Goal: Transaction & Acquisition: Book appointment/travel/reservation

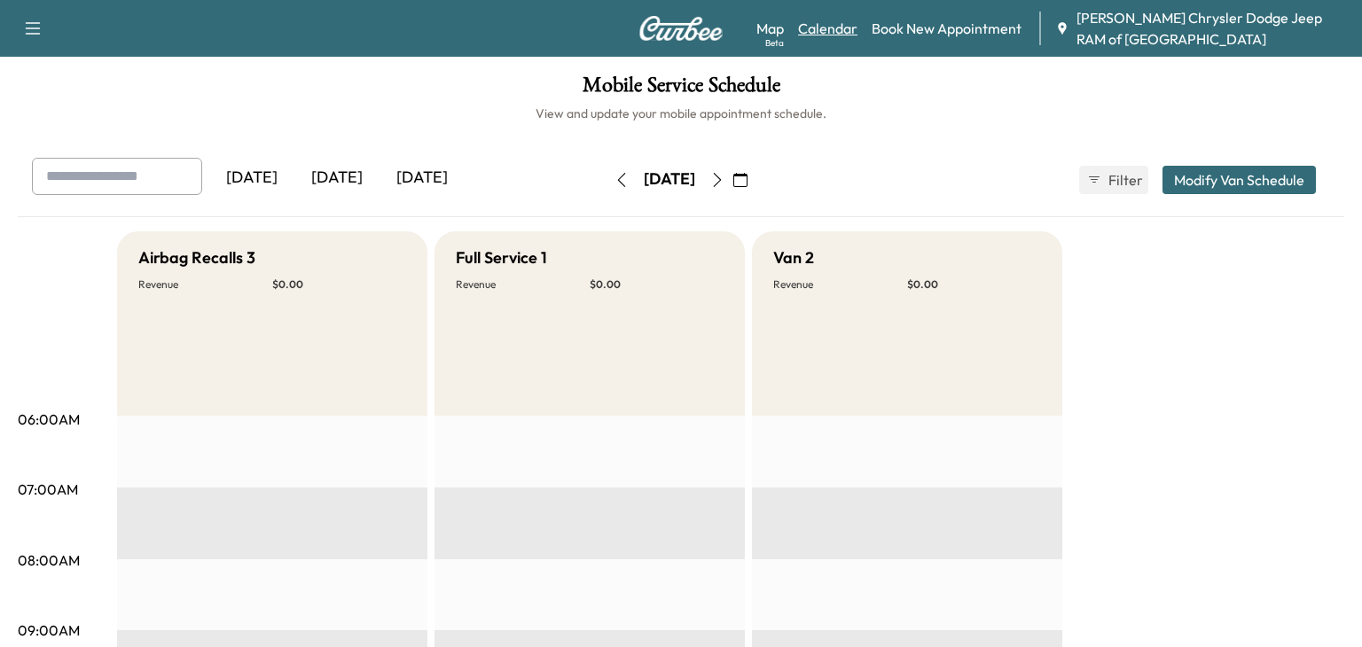
scroll to position [931, 0]
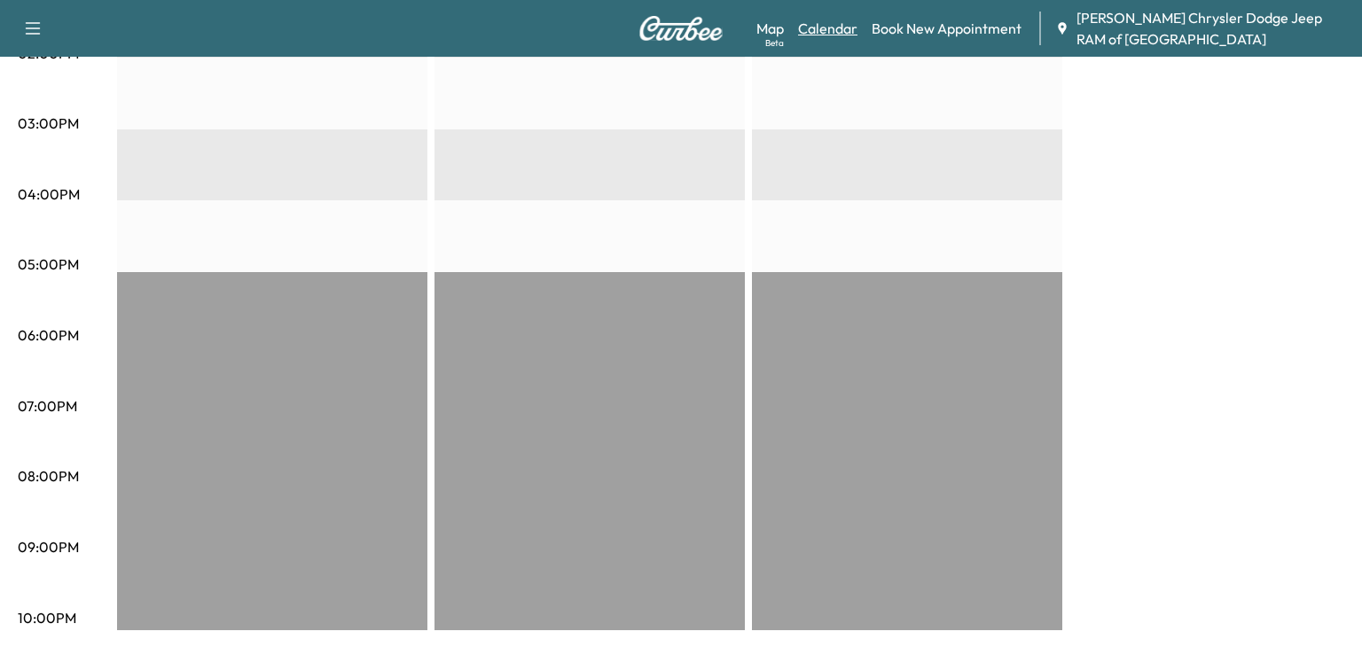
click at [834, 19] on link "Calendar" at bounding box center [827, 28] width 59 height 21
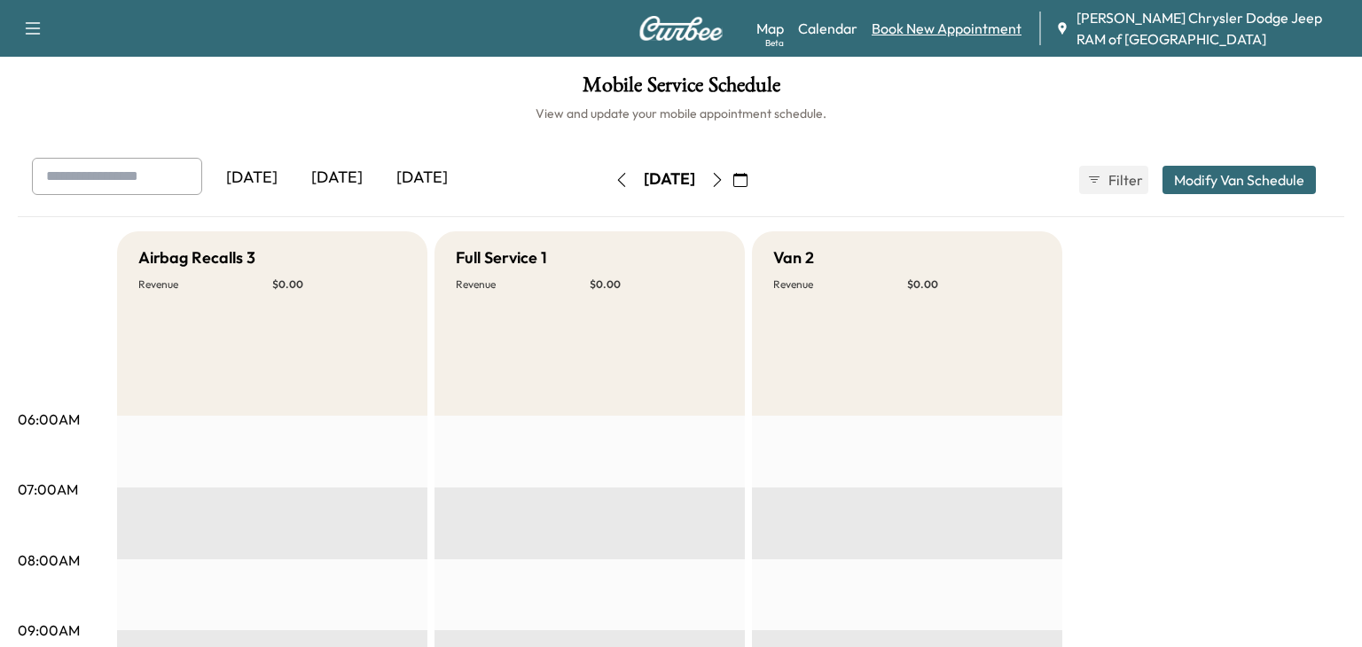
click at [934, 24] on link "Book New Appointment" at bounding box center [947, 28] width 150 height 21
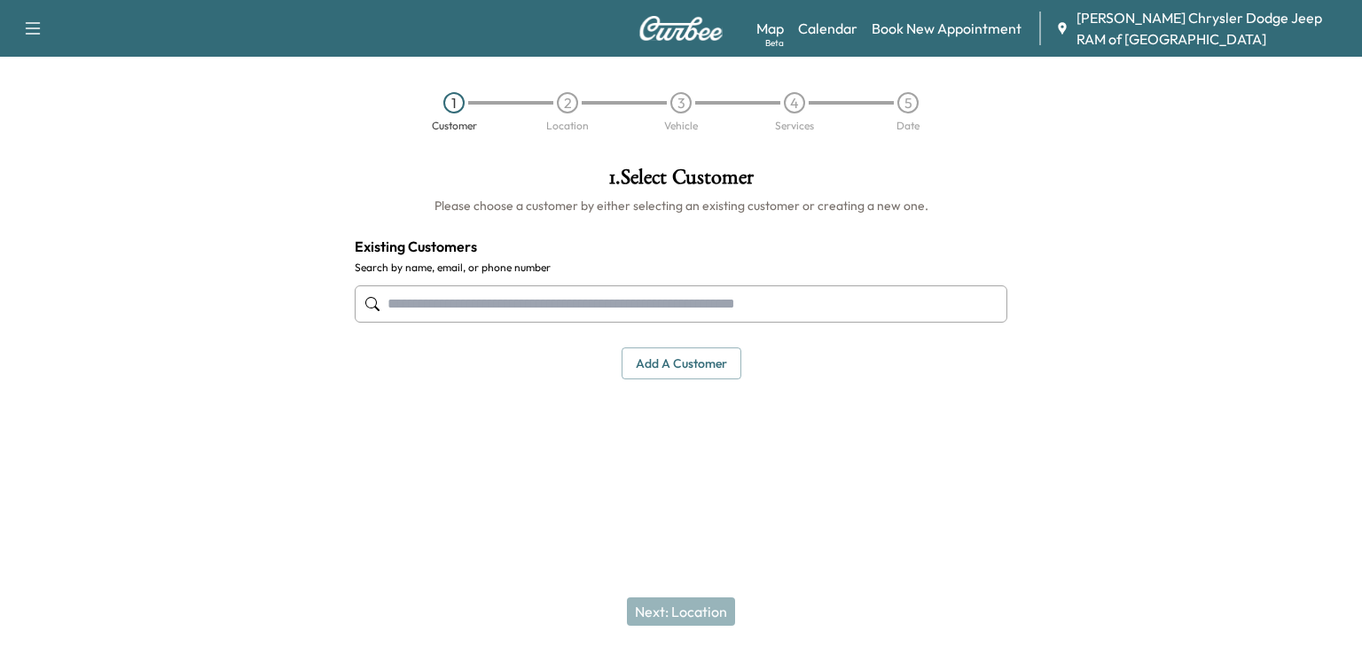
click at [471, 295] on input "text" at bounding box center [681, 304] width 653 height 37
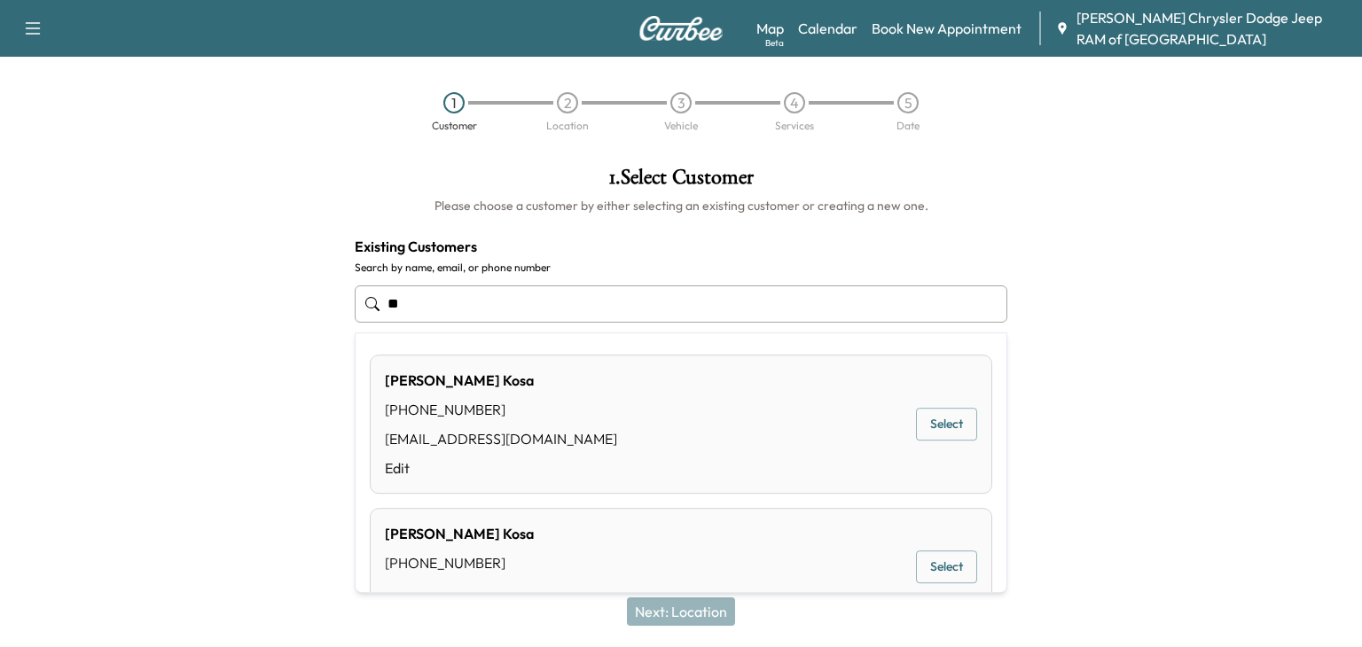
type input "*"
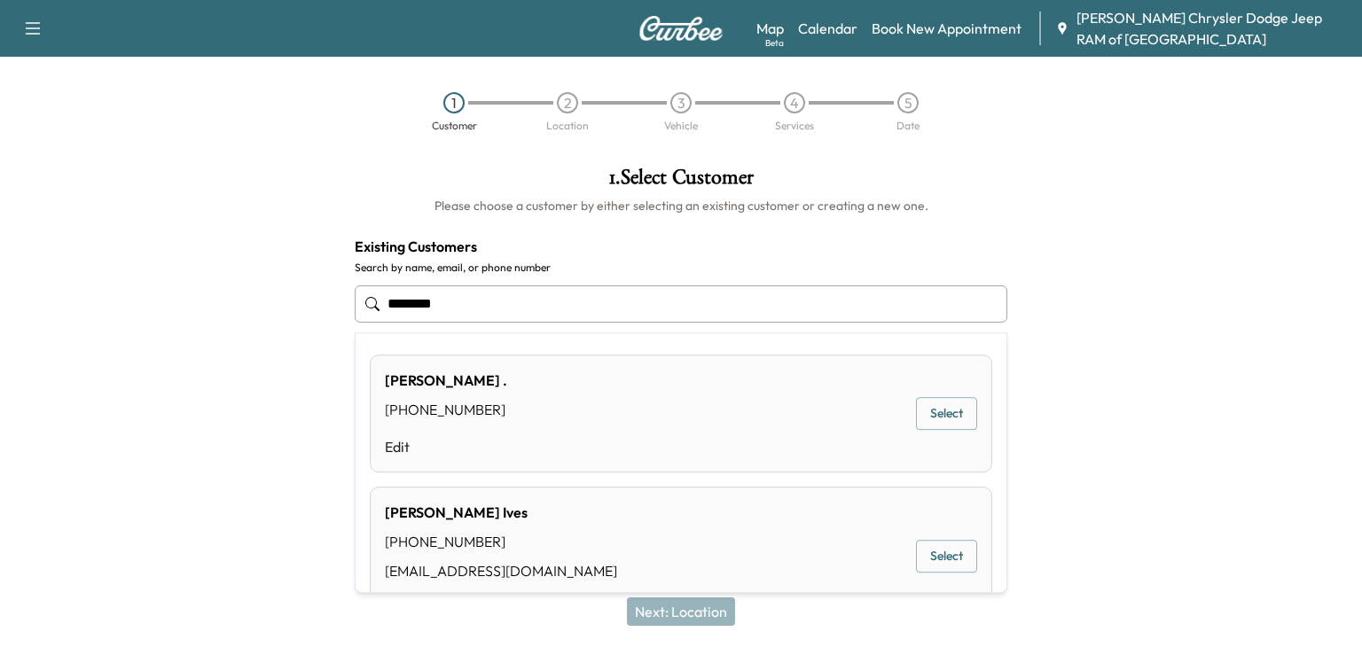
type input "*******"
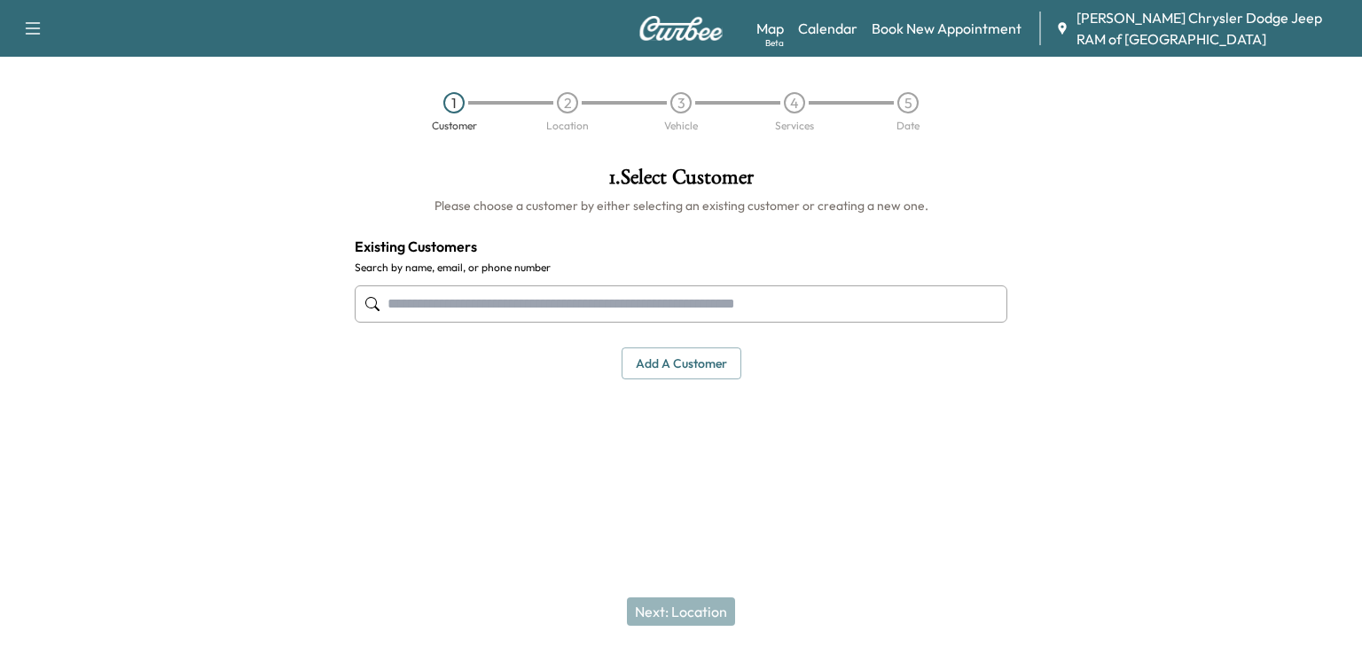
click at [452, 288] on input "text" at bounding box center [681, 304] width 653 height 37
paste input "**********"
type input "**********"
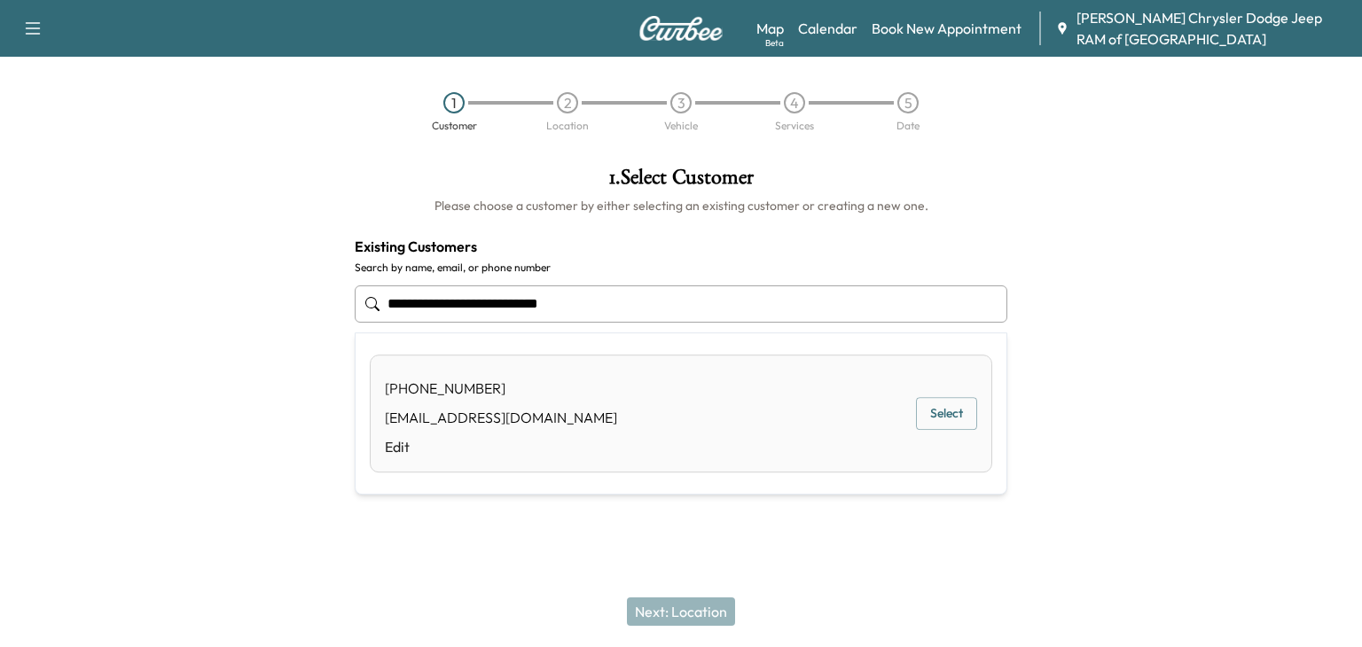
click at [500, 403] on div "(909) 457-8260 Charlesr@kasaconstruction.com Edit" at bounding box center [501, 414] width 232 height 88
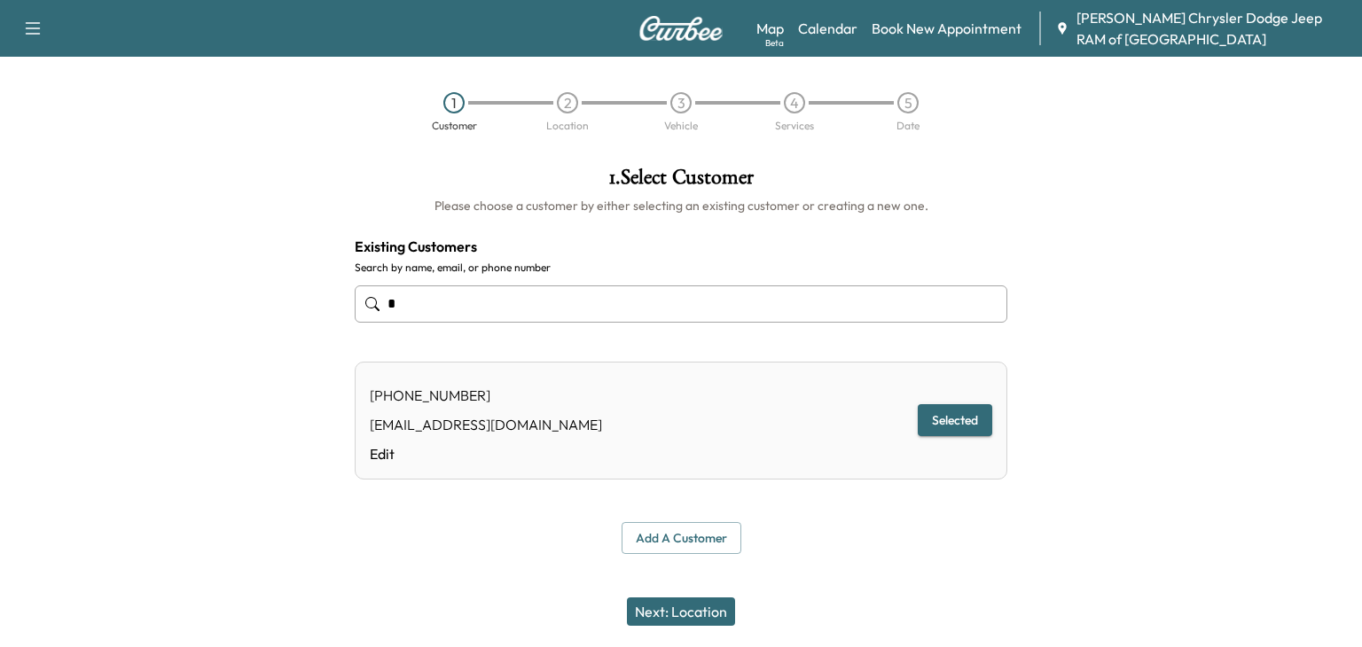
click at [692, 612] on button "Next: Location" at bounding box center [681, 612] width 108 height 28
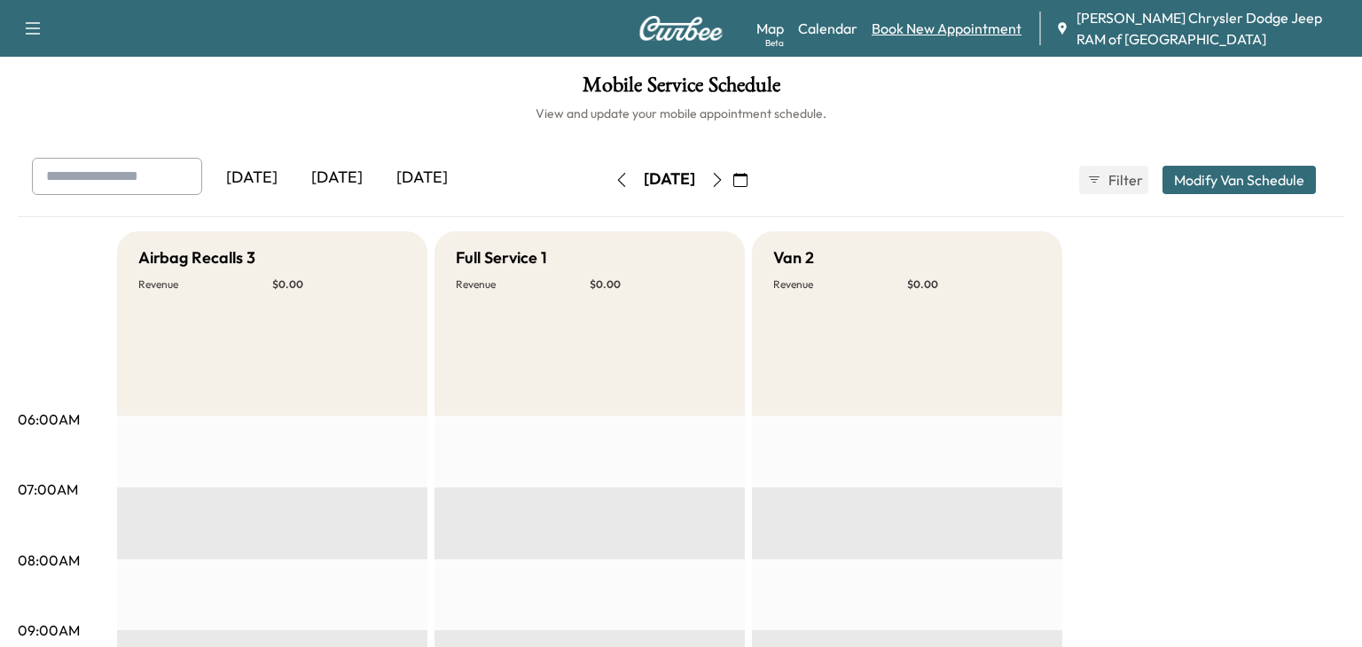
click at [921, 29] on link "Book New Appointment" at bounding box center [947, 28] width 150 height 21
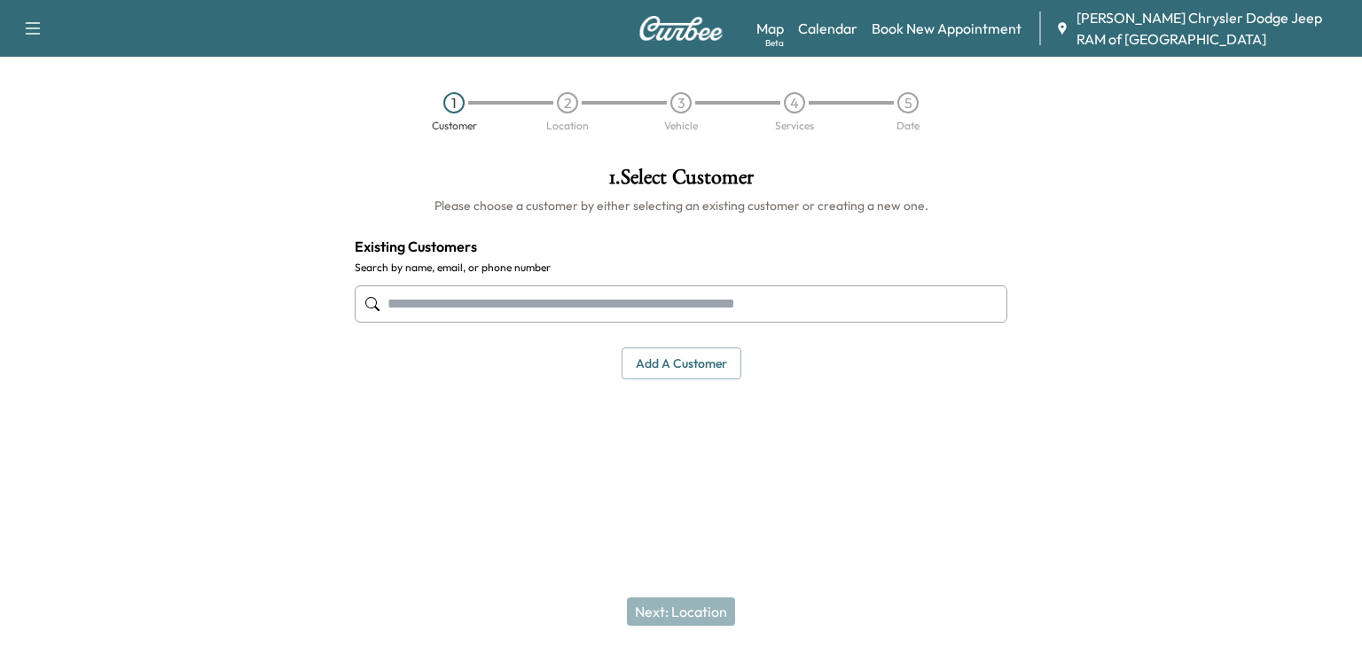
click at [391, 303] on input "text" at bounding box center [681, 304] width 653 height 37
paste input "**********"
type input "**********"
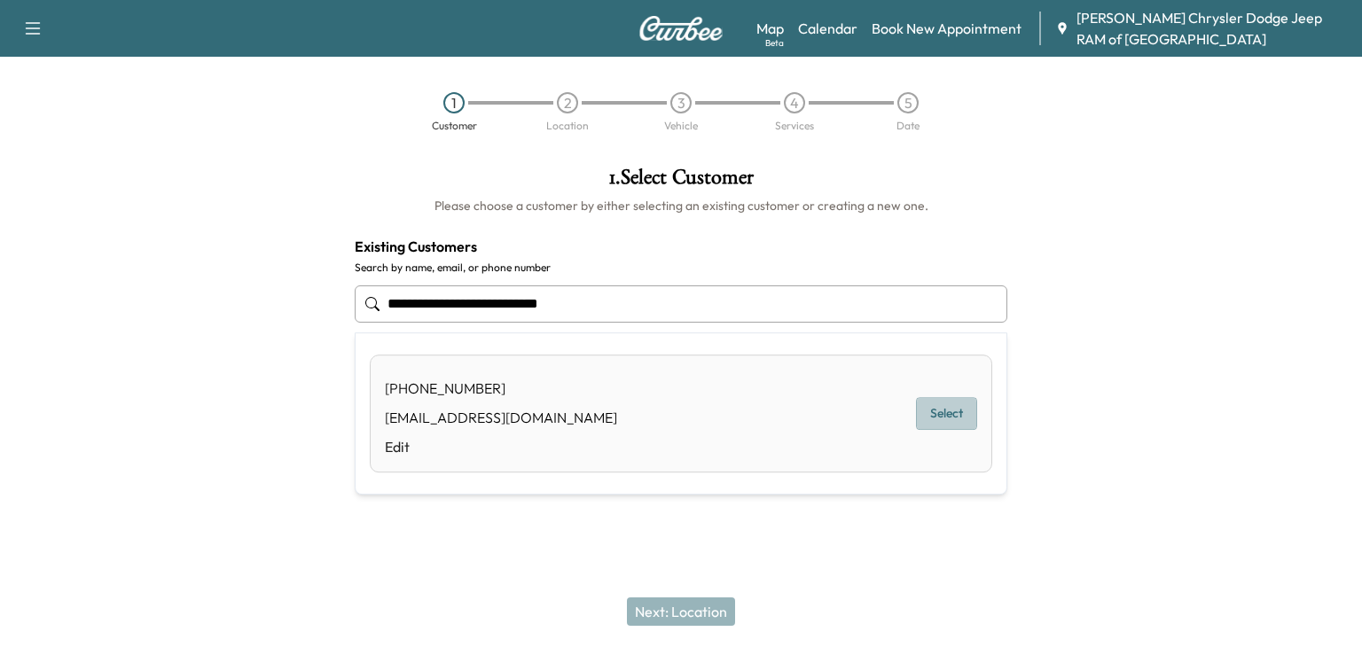
click at [943, 417] on button "Select" at bounding box center [946, 413] width 61 height 33
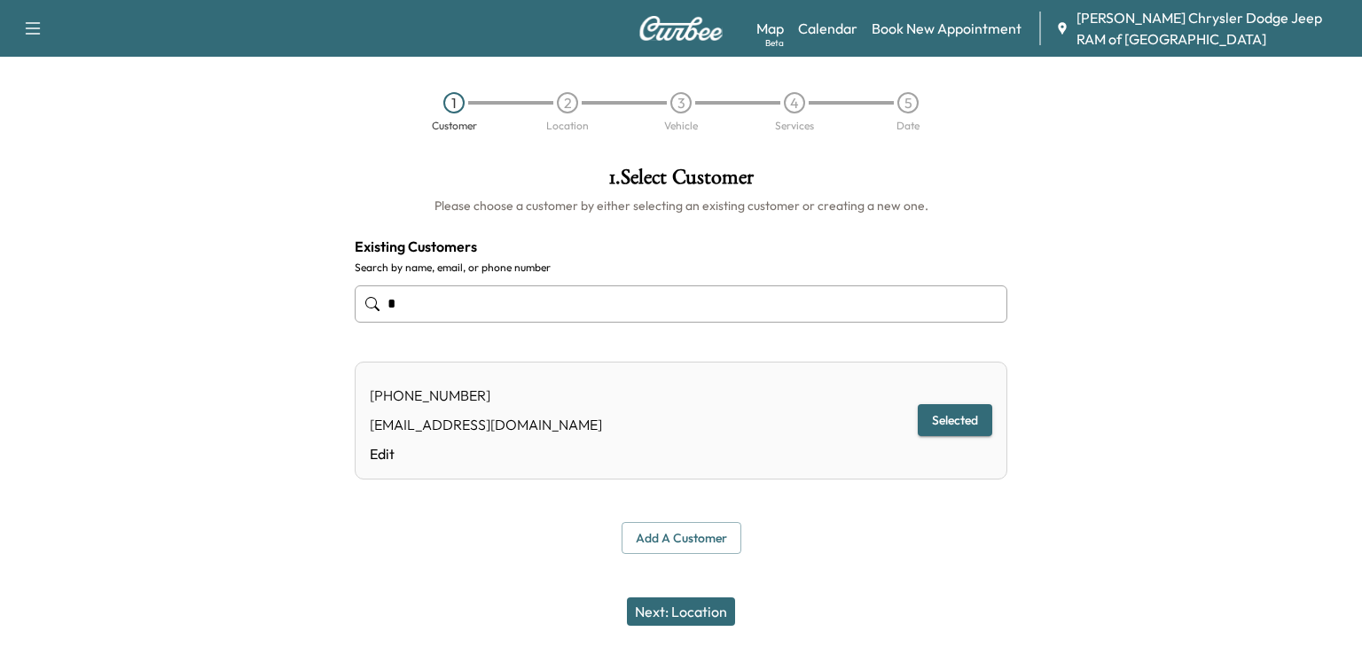
click at [677, 606] on button "Next: Location" at bounding box center [681, 612] width 108 height 28
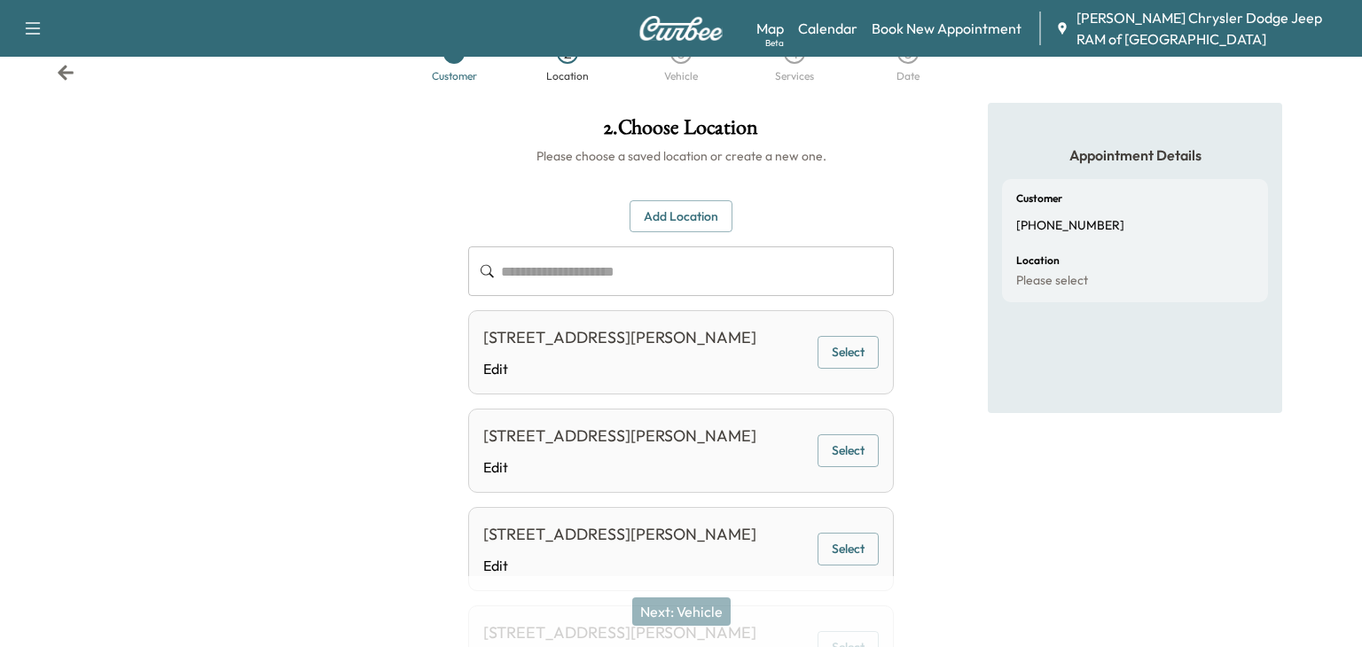
scroll to position [49, 0]
click at [843, 370] on button "Select" at bounding box center [848, 353] width 61 height 33
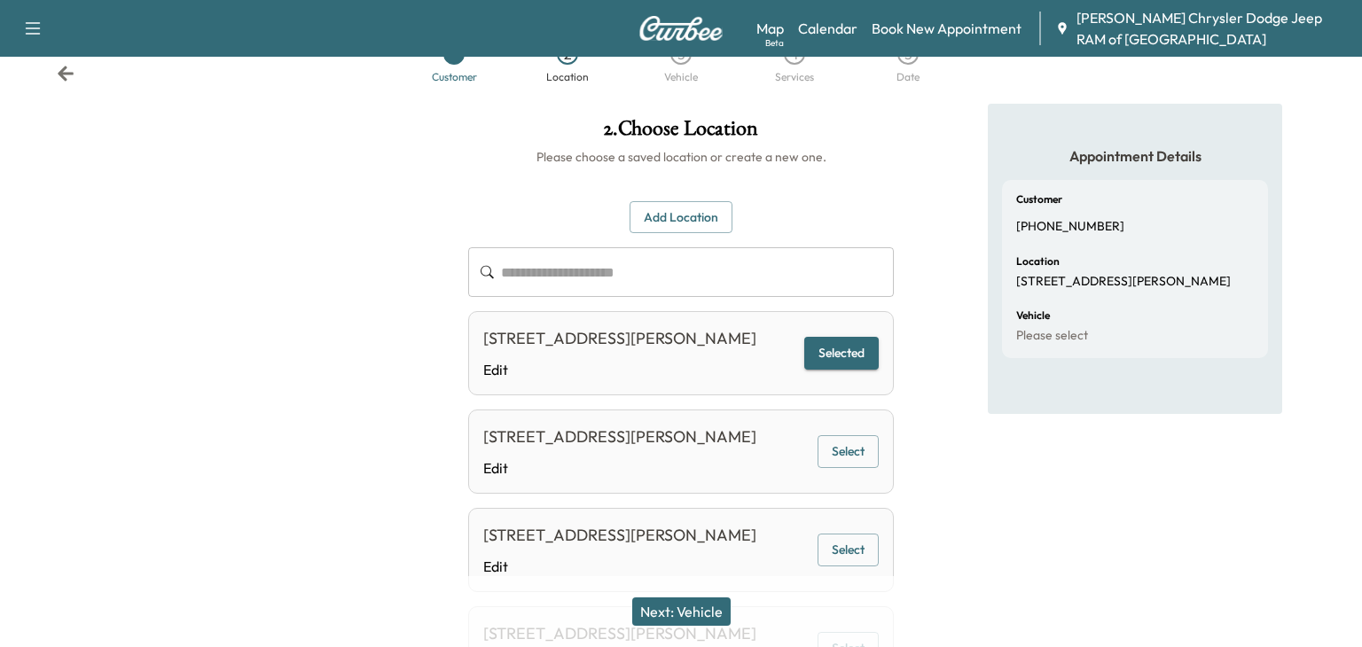
click at [700, 608] on button "Next: Vehicle" at bounding box center [681, 612] width 98 height 28
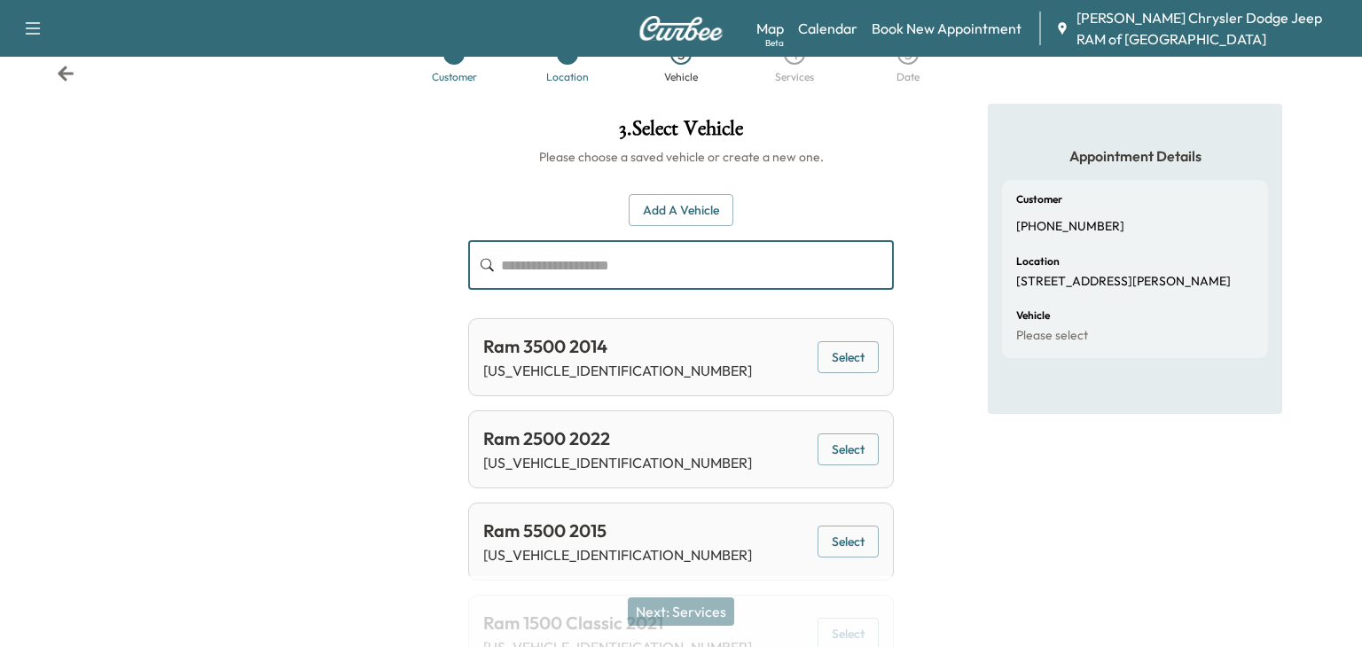
click at [617, 252] on input "text" at bounding box center [697, 265] width 393 height 50
paste input "**********"
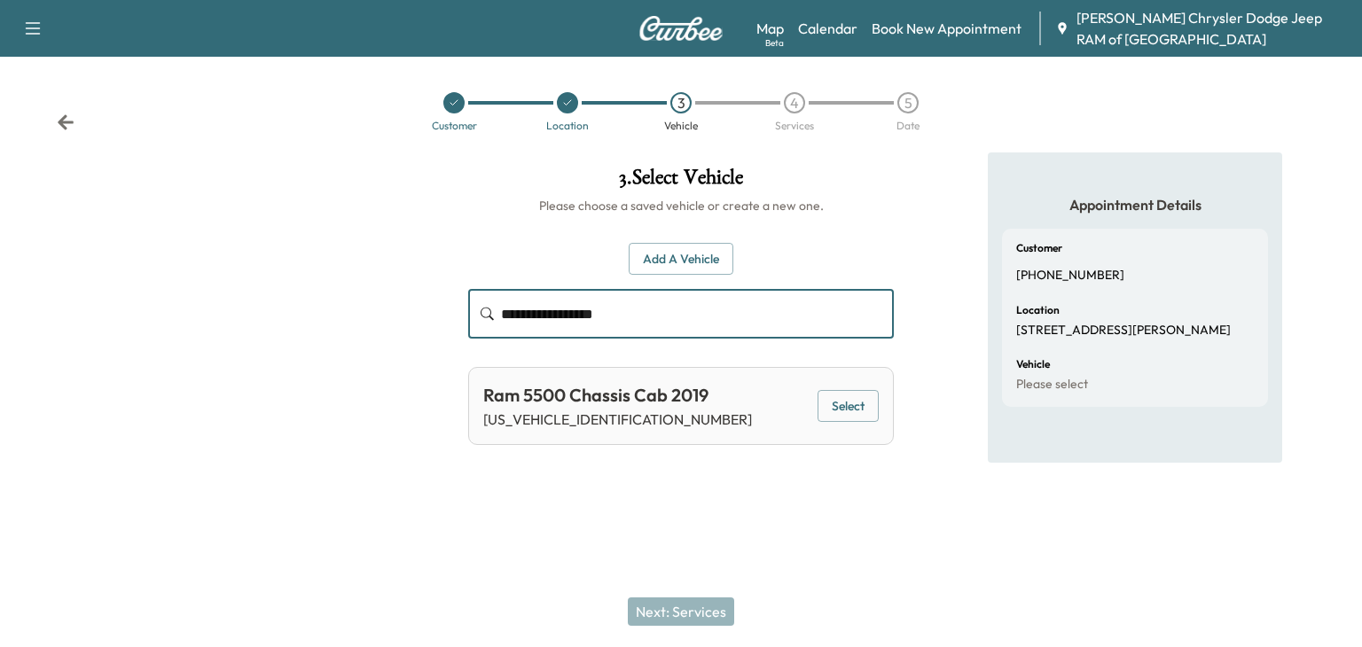
type input "**********"
click at [841, 408] on button "Select" at bounding box center [848, 406] width 61 height 33
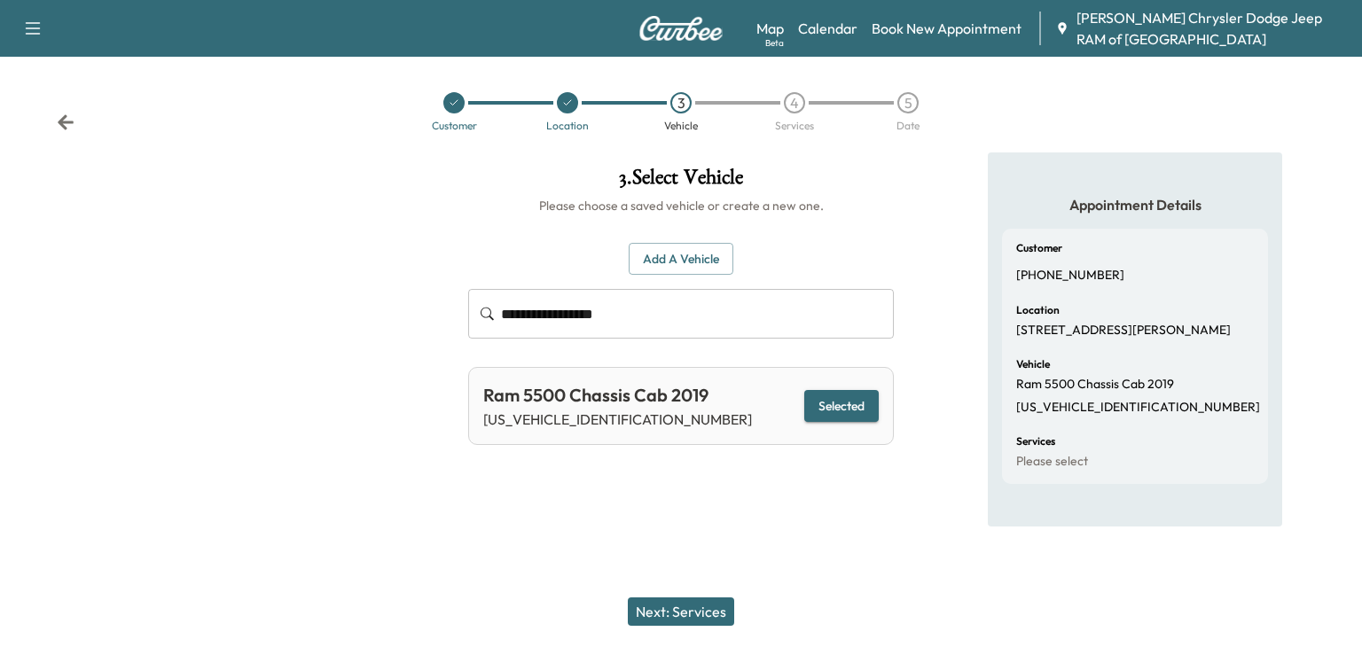
click at [840, 402] on button "Selected" at bounding box center [841, 406] width 74 height 33
click at [707, 615] on button "Next: Services" at bounding box center [681, 612] width 106 height 28
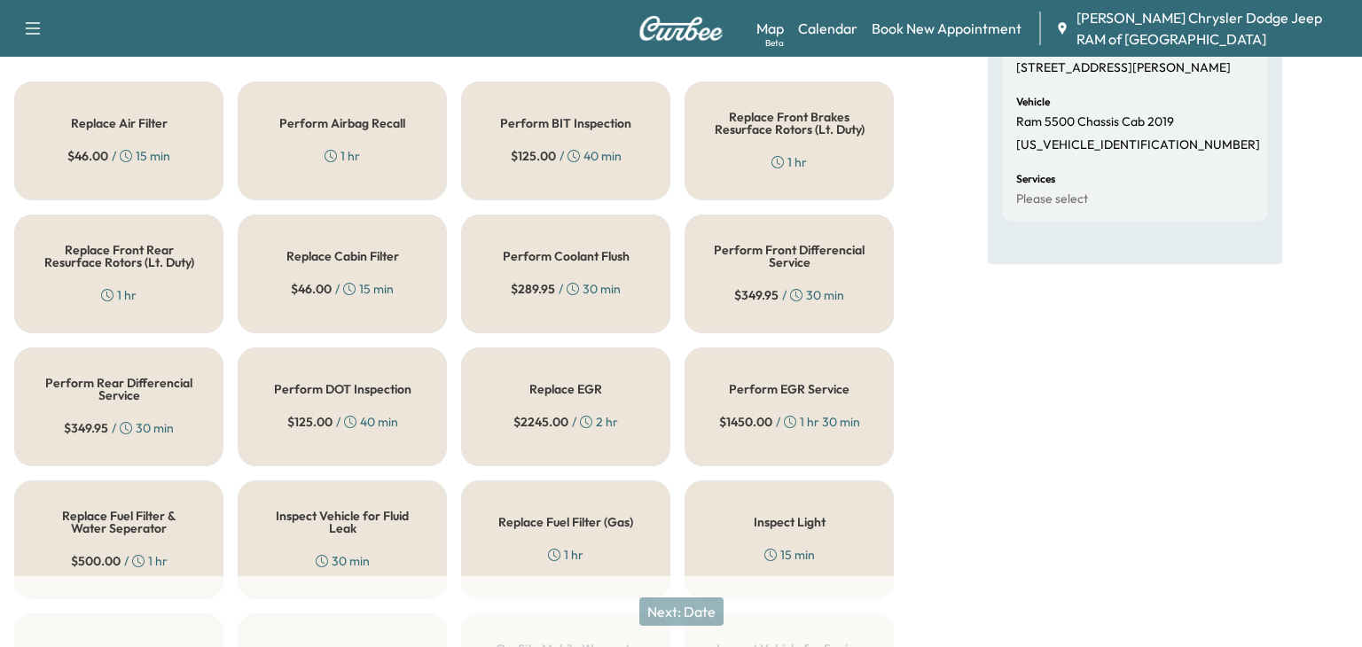
scroll to position [266, 0]
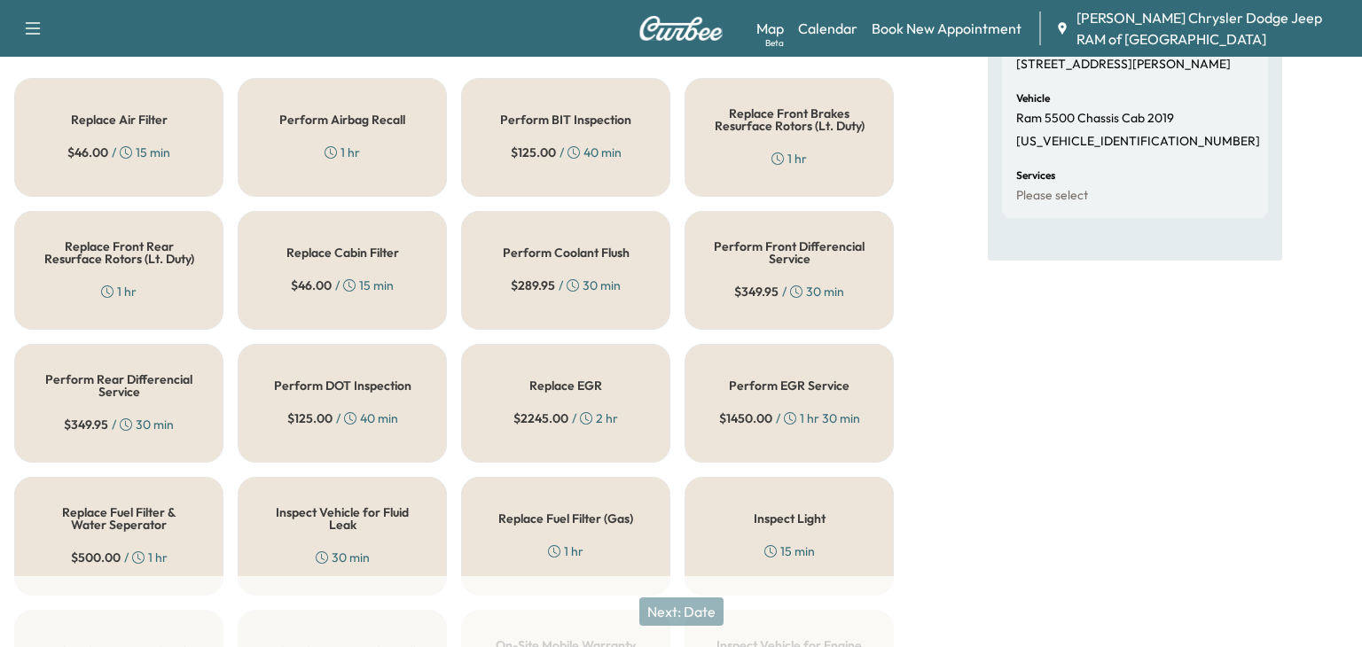
click at [818, 395] on div "Perform EGR Service $ 1450.00 / 1 hr 30 min" at bounding box center [789, 403] width 209 height 119
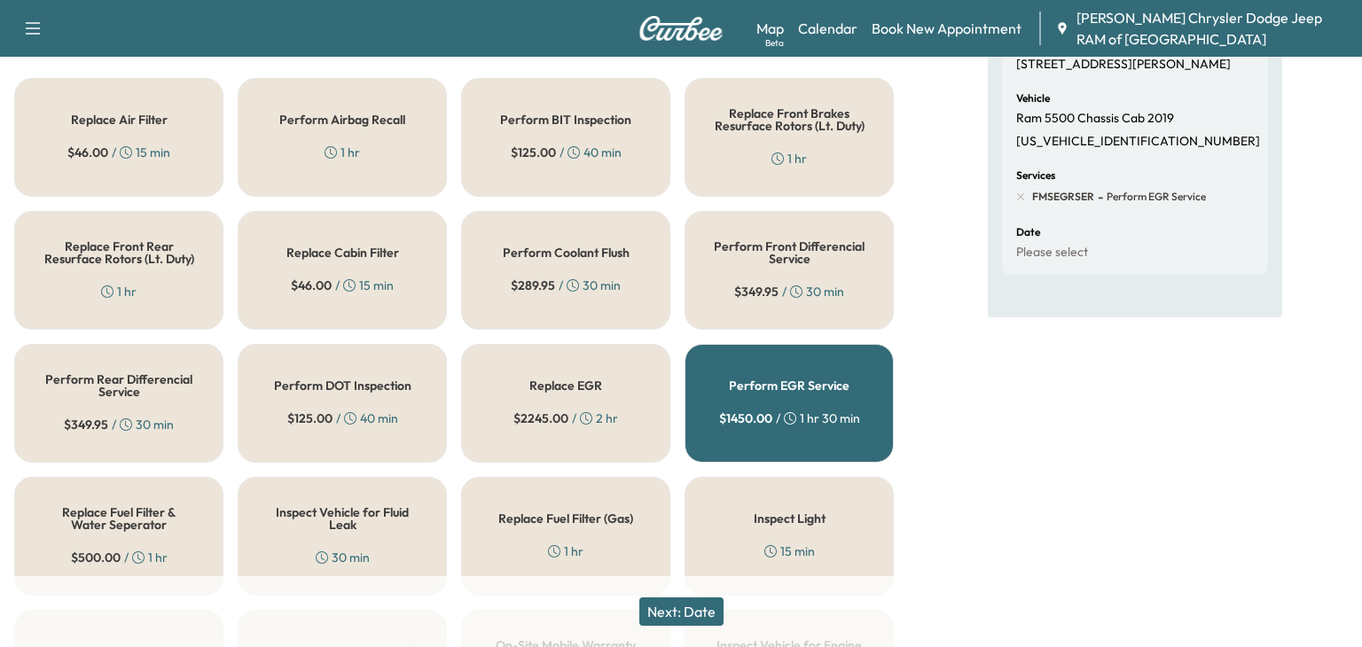
click at [665, 606] on button "Next: Date" at bounding box center [681, 612] width 84 height 28
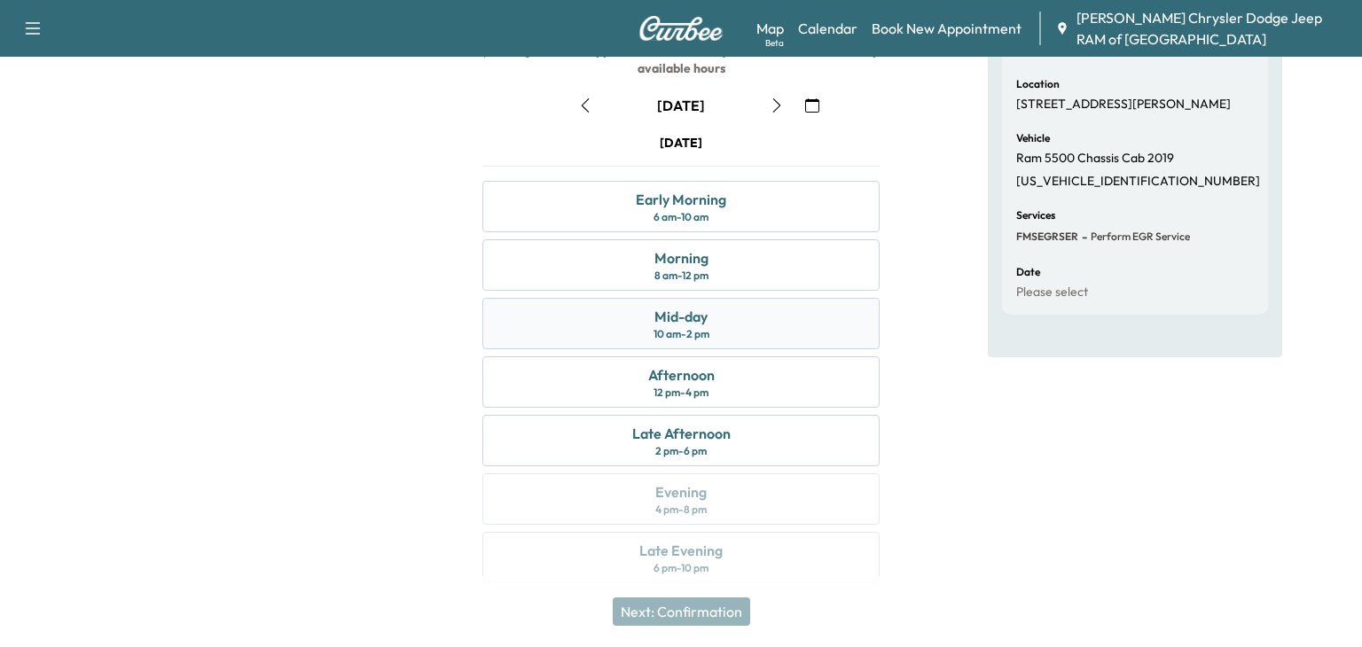
scroll to position [238, 0]
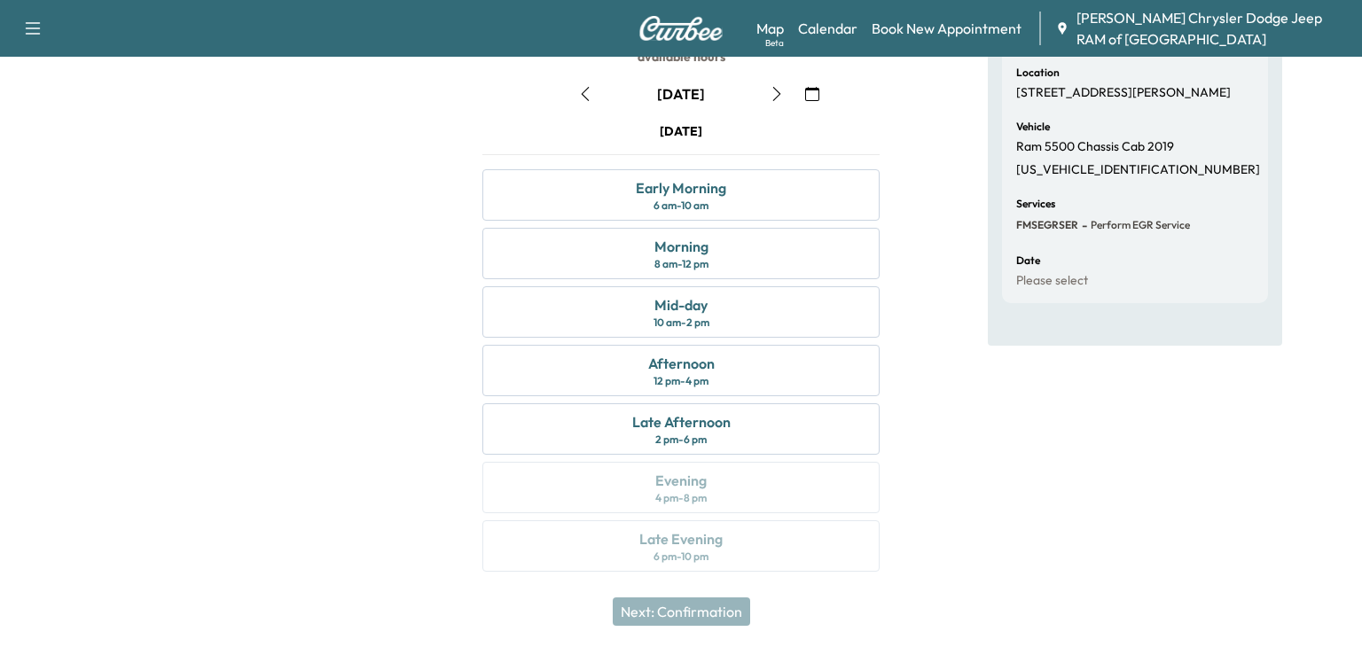
click at [769, 91] on button "button" at bounding box center [777, 94] width 30 height 28
click at [585, 97] on icon "button" at bounding box center [586, 94] width 8 height 14
click at [591, 98] on icon "button" at bounding box center [585, 94] width 14 height 14
click at [777, 85] on button "button" at bounding box center [777, 94] width 30 height 28
click at [692, 319] on div "10 am - 2 pm" at bounding box center [681, 323] width 56 height 14
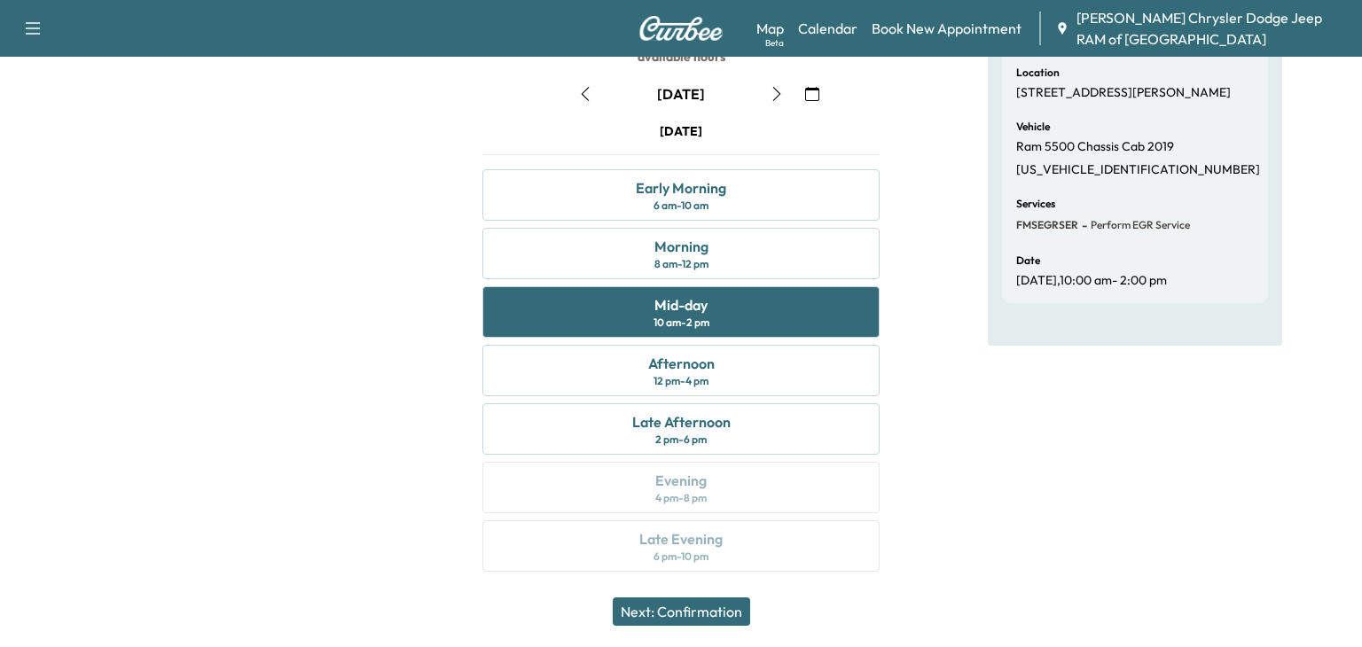
click at [704, 611] on button "Next: Confirmation" at bounding box center [681, 612] width 137 height 28
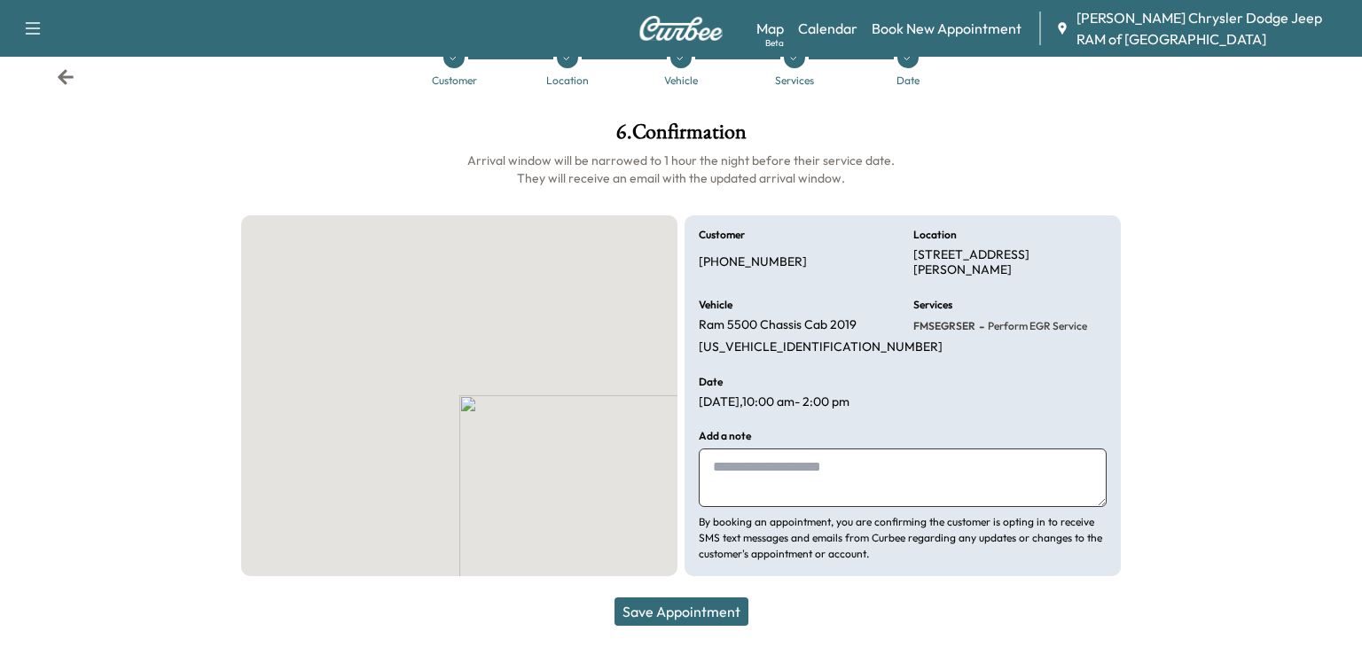
scroll to position [45, 0]
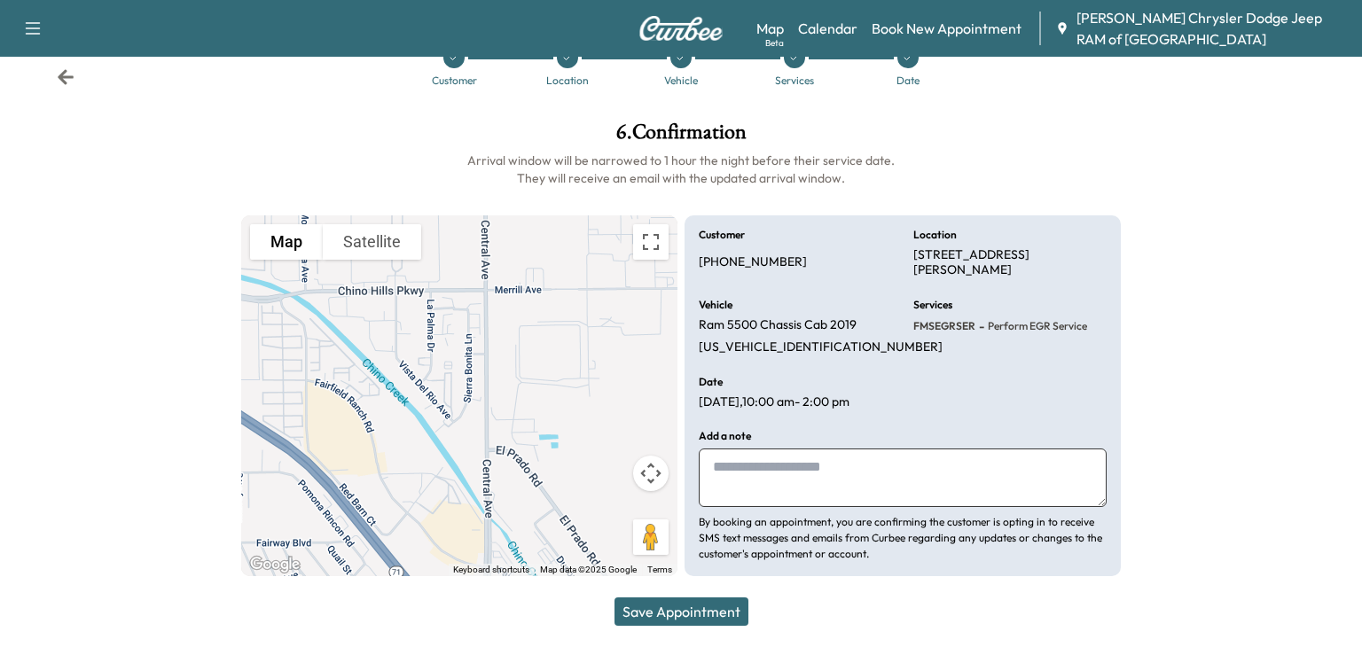
click at [704, 604] on button "Save Appointment" at bounding box center [681, 612] width 134 height 28
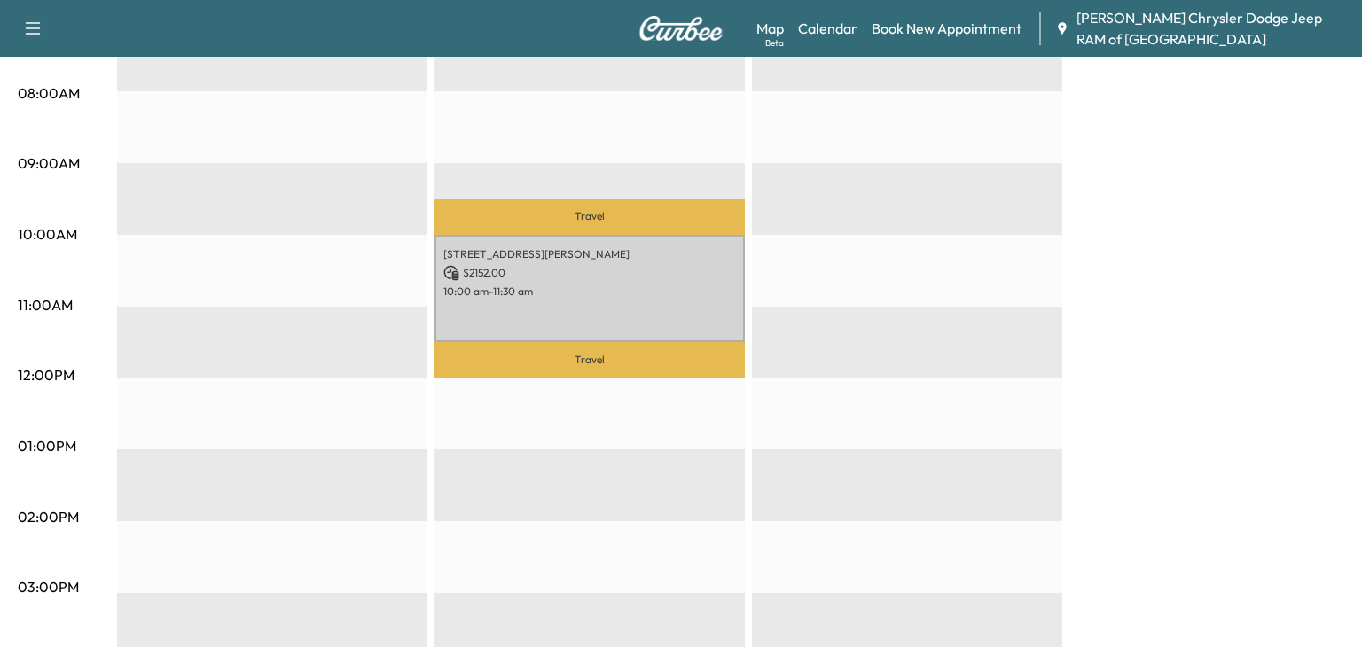
scroll to position [501, 0]
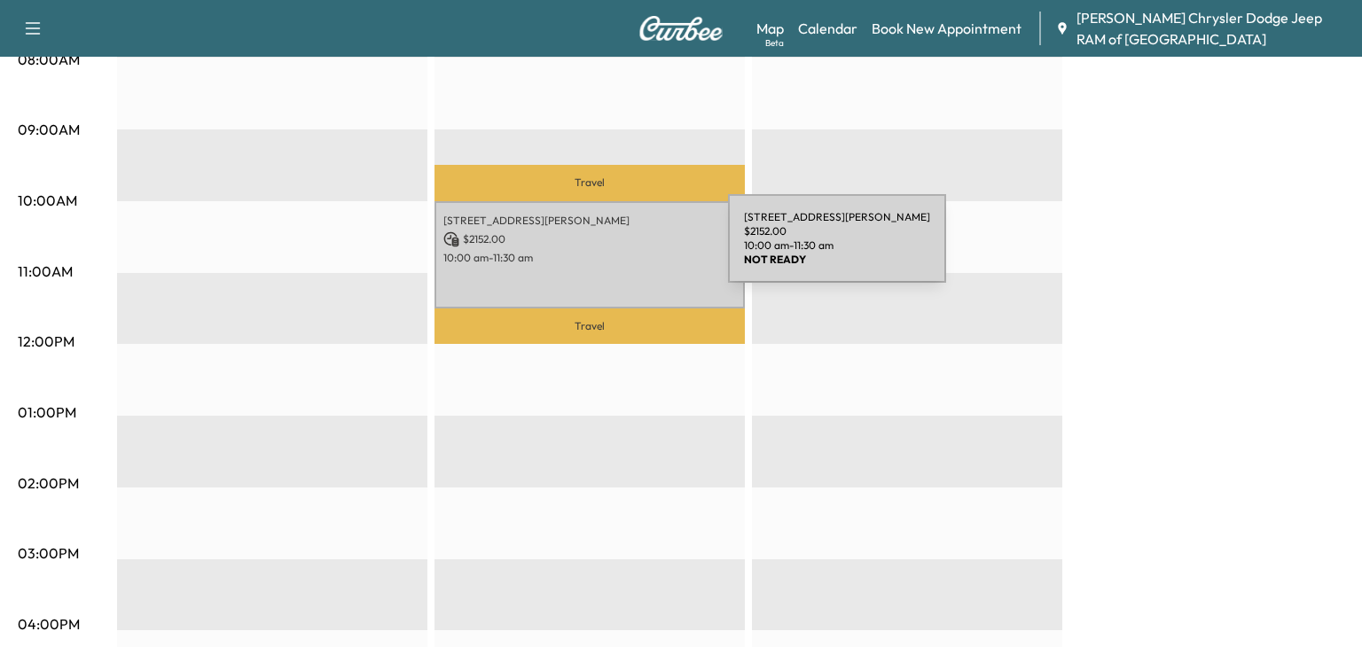
click at [595, 256] on p "10:00 am - 11:30 am" at bounding box center [589, 258] width 293 height 14
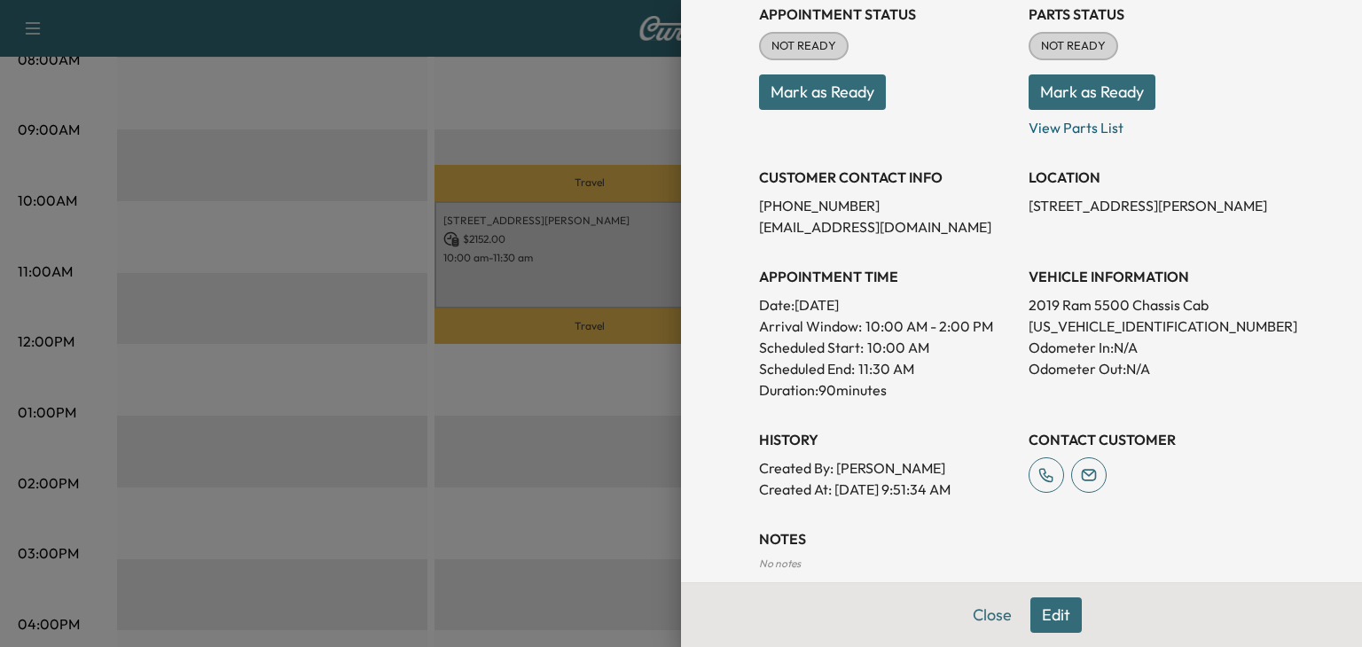
scroll to position [395, 0]
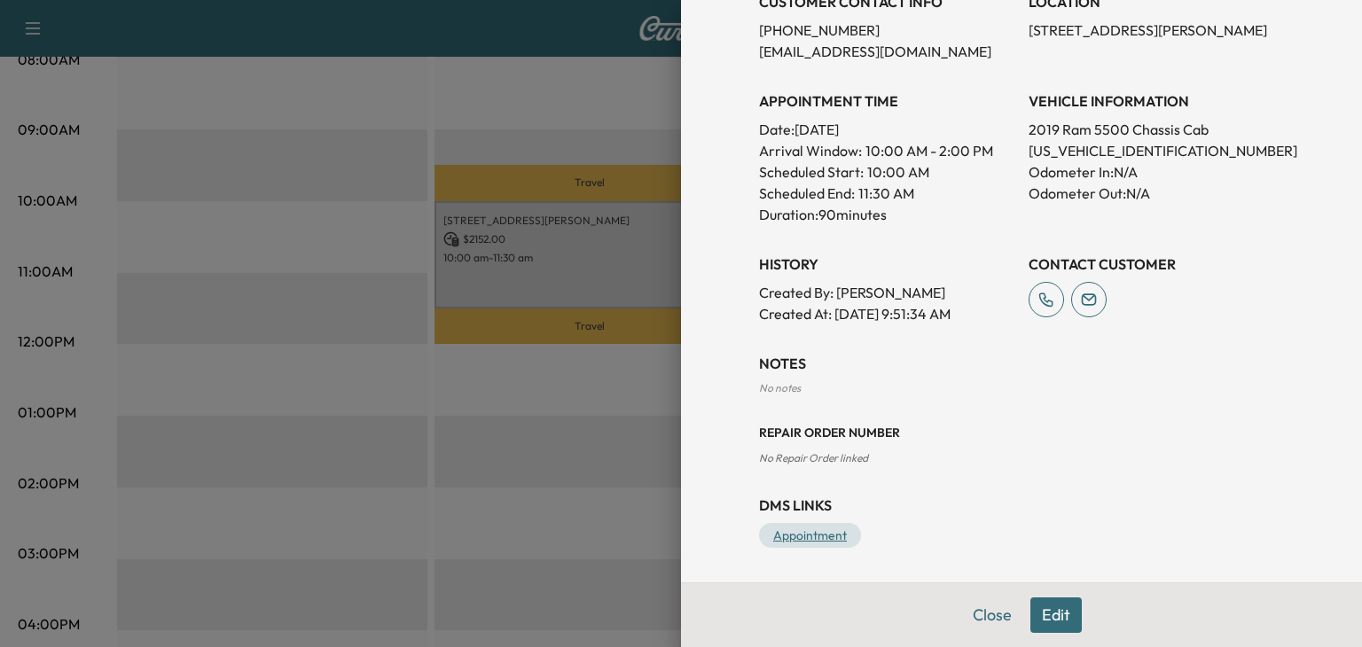
click at [781, 528] on link "Appointment" at bounding box center [810, 535] width 102 height 25
